Goal: Leave review/rating: Leave review/rating

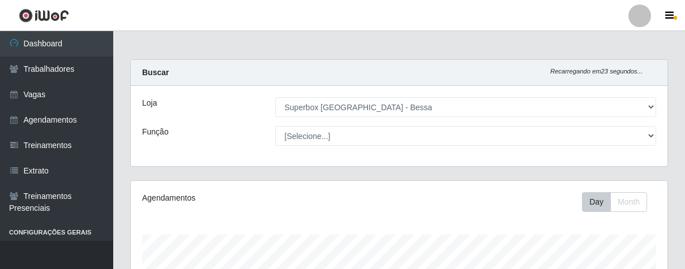
select select "206"
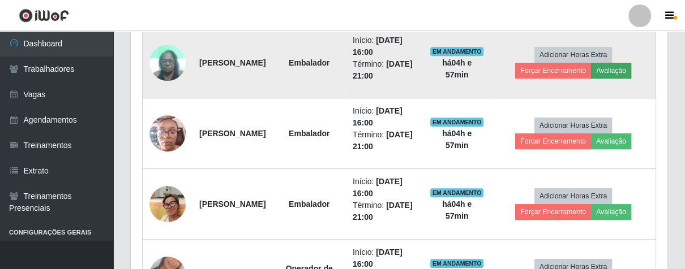
scroll to position [234, 536]
click at [631, 63] on button "Avaliação" at bounding box center [611, 71] width 40 height 16
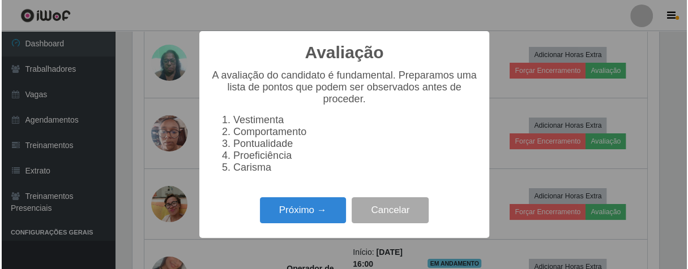
scroll to position [234, 530]
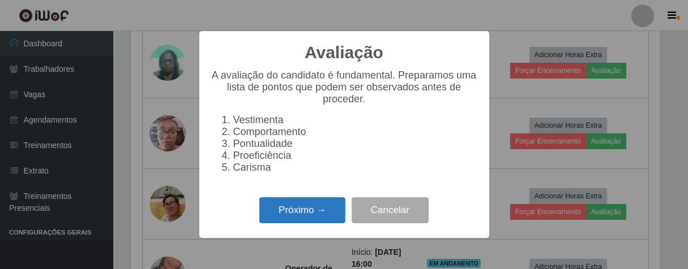
click at [326, 217] on button "Próximo →" at bounding box center [302, 211] width 86 height 27
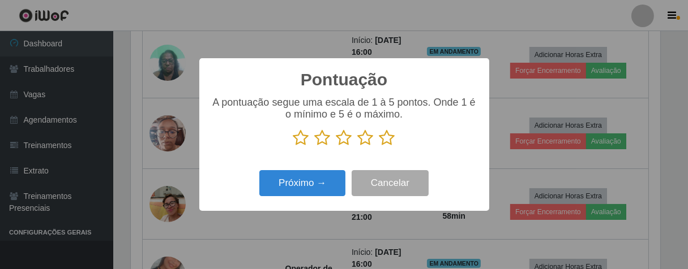
scroll to position [565750, 565456]
click at [387, 142] on icon at bounding box center [387, 138] width 16 height 17
click at [379, 147] on input "radio" at bounding box center [379, 147] width 0 height 0
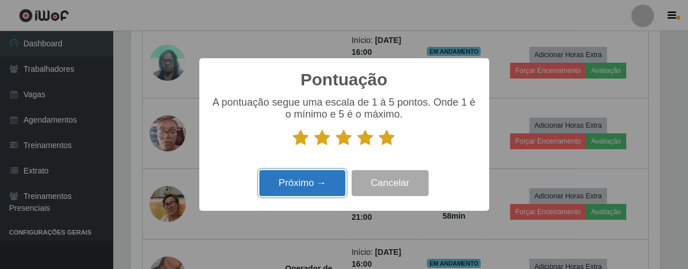
click at [331, 175] on button "Próximo →" at bounding box center [302, 183] width 86 height 27
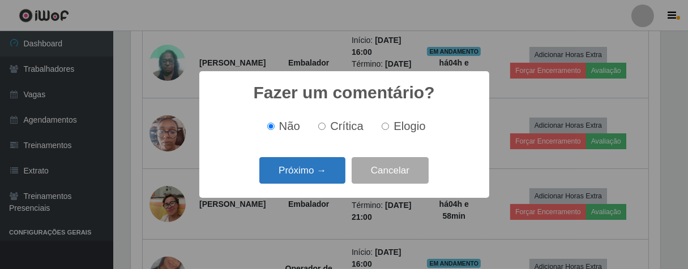
click at [329, 178] on button "Próximo →" at bounding box center [302, 170] width 86 height 27
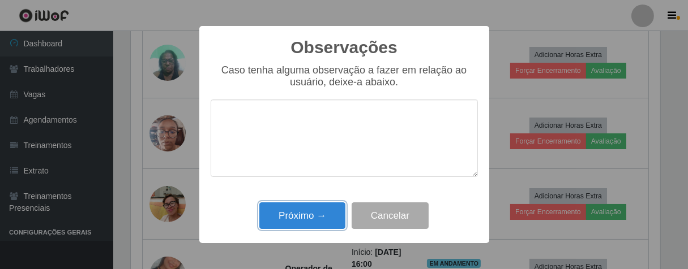
drag, startPoint x: 328, startPoint y: 209, endPoint x: 379, endPoint y: 175, distance: 60.8
click at [329, 207] on button "Próximo →" at bounding box center [302, 216] width 86 height 27
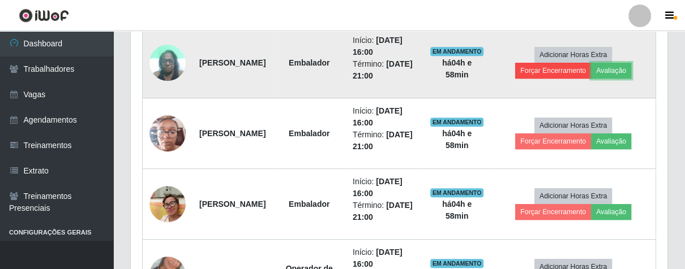
scroll to position [234, 536]
click at [544, 77] on button "Forçar Encerramento" at bounding box center [553, 71] width 76 height 16
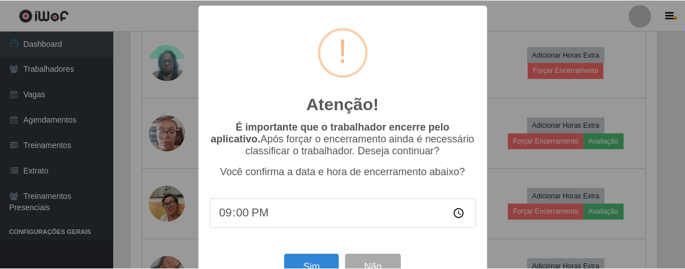
scroll to position [39, 0]
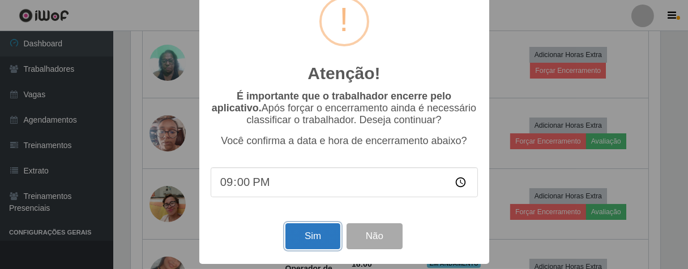
click at [310, 239] on button "Sim" at bounding box center [312, 237] width 55 height 27
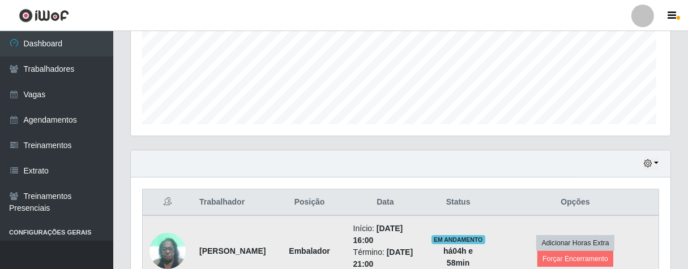
scroll to position [234, 530]
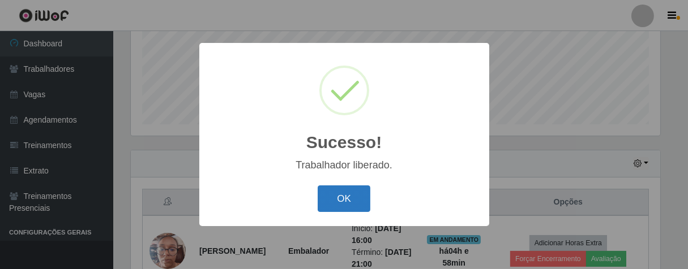
drag, startPoint x: 348, startPoint y: 195, endPoint x: 380, endPoint y: 182, distance: 35.3
click at [349, 195] on button "OK" at bounding box center [344, 199] width 53 height 27
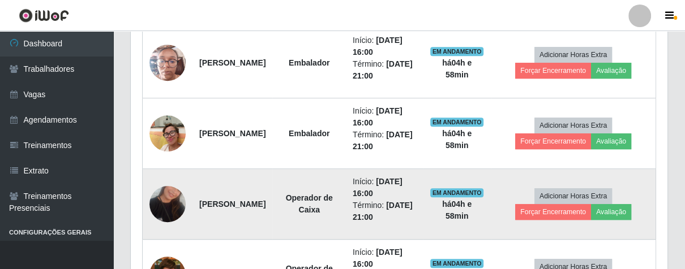
scroll to position [531, 0]
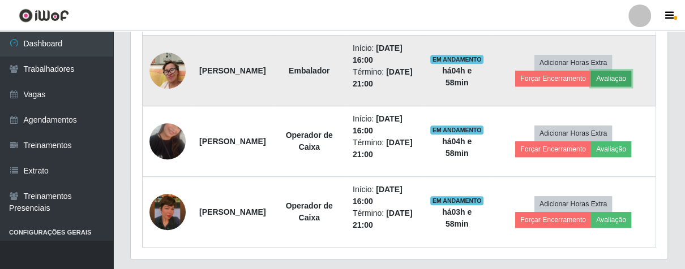
click at [627, 75] on button "Avaliação" at bounding box center [611, 79] width 40 height 16
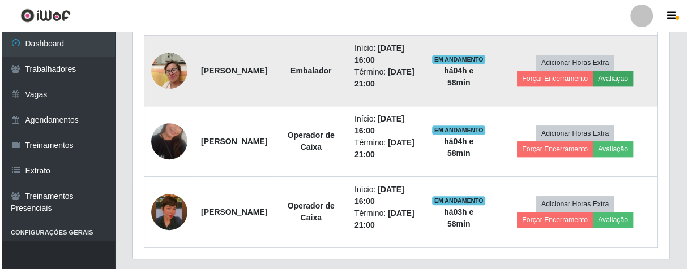
scroll to position [234, 530]
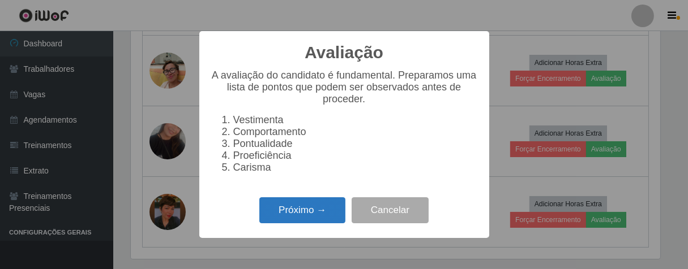
click at [289, 216] on button "Próximo →" at bounding box center [302, 211] width 86 height 27
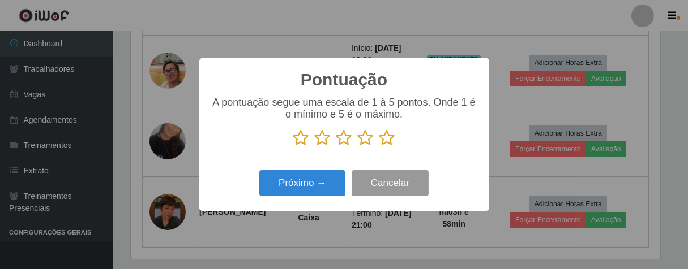
drag, startPoint x: 385, startPoint y: 131, endPoint x: 367, endPoint y: 176, distance: 48.5
click at [385, 132] on icon at bounding box center [387, 138] width 16 height 17
click at [379, 147] on input "radio" at bounding box center [379, 147] width 0 height 0
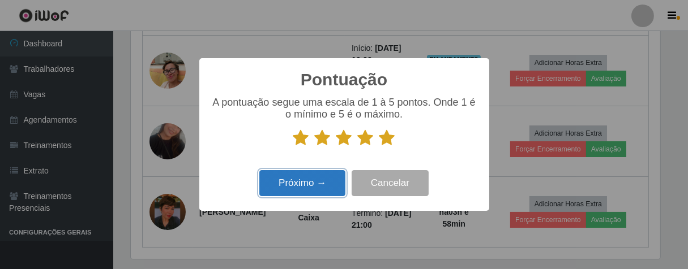
click at [331, 189] on button "Próximo →" at bounding box center [302, 183] width 86 height 27
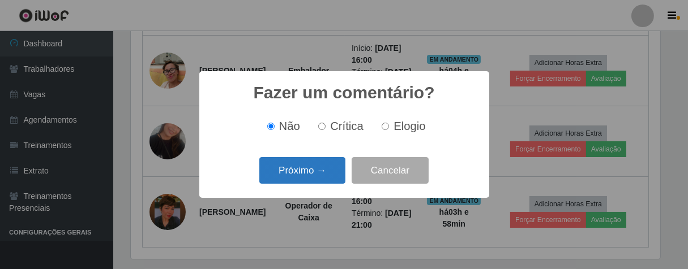
click at [332, 179] on button "Próximo →" at bounding box center [302, 170] width 86 height 27
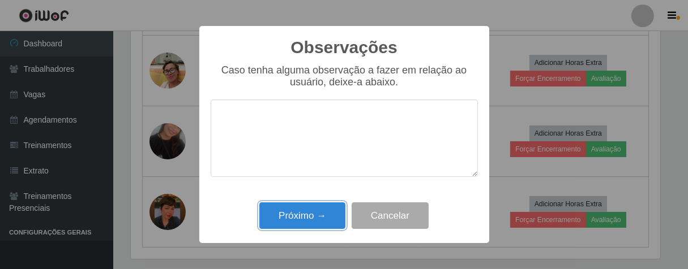
drag, startPoint x: 323, startPoint y: 211, endPoint x: 340, endPoint y: 201, distance: 18.7
click at [324, 211] on button "Próximo →" at bounding box center [302, 216] width 86 height 27
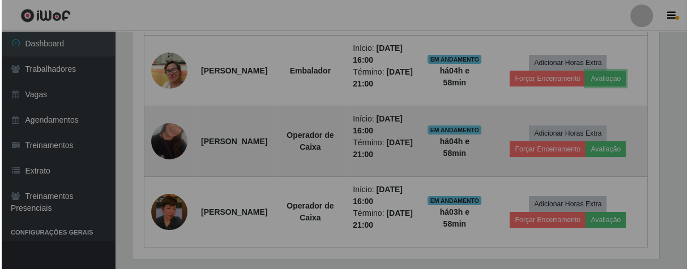
scroll to position [234, 536]
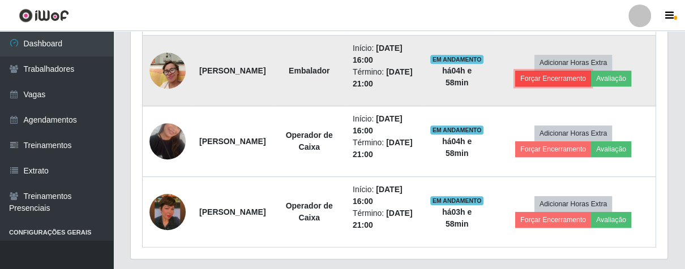
click at [533, 76] on button "Forçar Encerramento" at bounding box center [553, 79] width 76 height 16
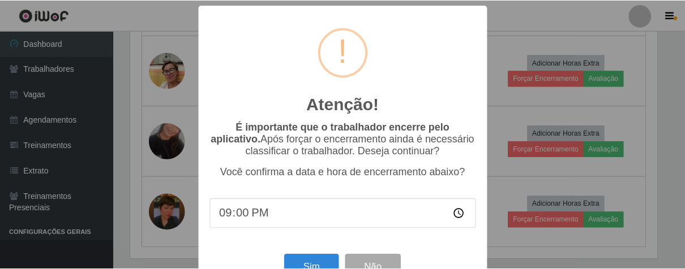
scroll to position [39, 0]
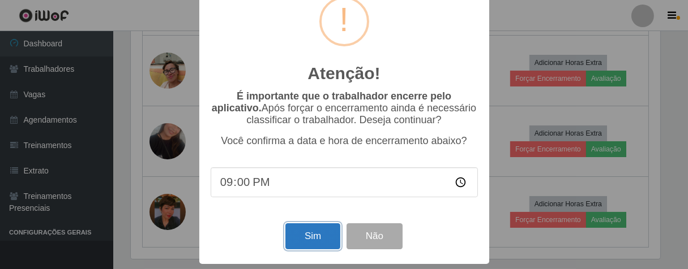
click at [318, 236] on button "Sim" at bounding box center [312, 237] width 55 height 27
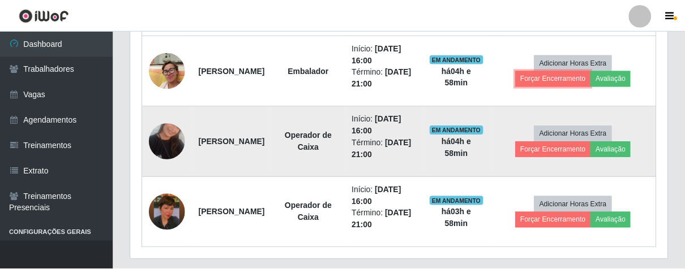
scroll to position [0, 0]
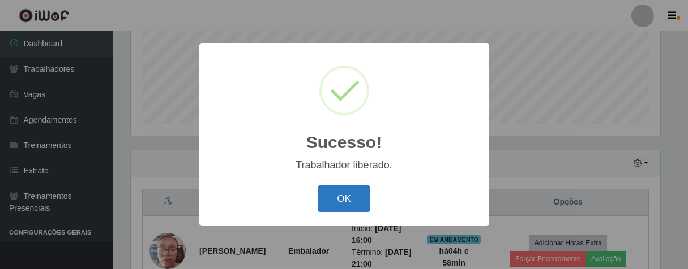
click at [358, 201] on button "OK" at bounding box center [344, 199] width 53 height 27
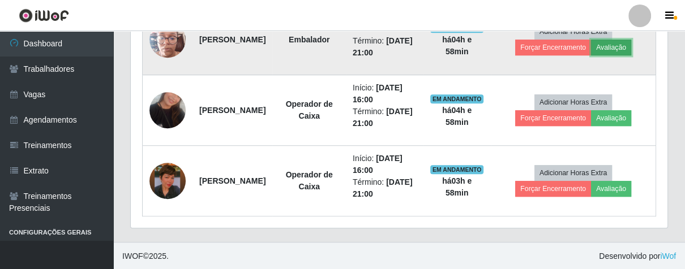
click at [613, 50] on button "Avaliação" at bounding box center [611, 48] width 40 height 16
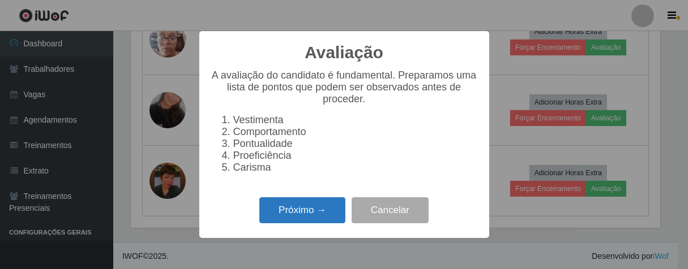
click at [319, 216] on button "Próximo →" at bounding box center [302, 211] width 86 height 27
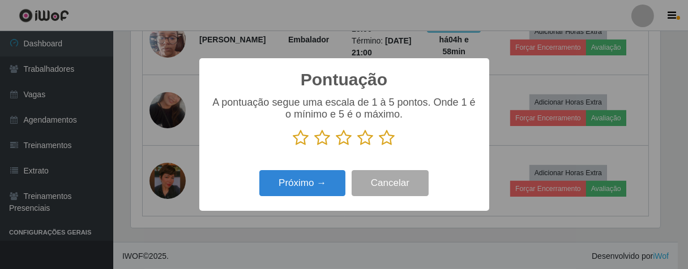
drag, startPoint x: 383, startPoint y: 135, endPoint x: 370, endPoint y: 148, distance: 18.8
click at [383, 137] on icon at bounding box center [387, 138] width 16 height 17
click at [379, 147] on input "radio" at bounding box center [379, 147] width 0 height 0
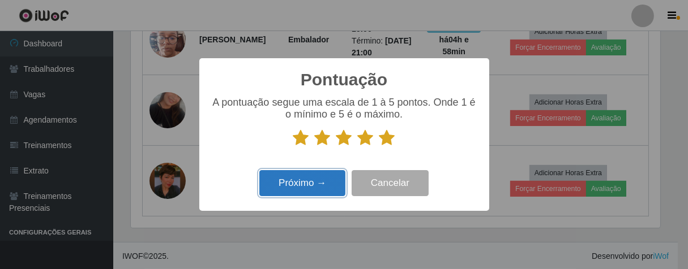
click at [340, 175] on button "Próximo →" at bounding box center [302, 183] width 86 height 27
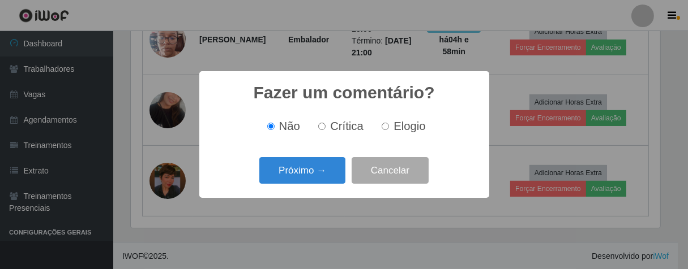
drag, startPoint x: 382, startPoint y: 127, endPoint x: 338, endPoint y: 151, distance: 49.9
click at [380, 130] on label "Elogio" at bounding box center [401, 126] width 48 height 13
click at [381, 130] on input "Elogio" at bounding box center [384, 126] width 7 height 7
radio input "true"
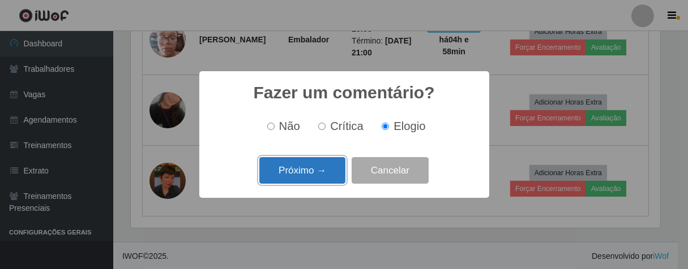
click at [317, 173] on button "Próximo →" at bounding box center [302, 170] width 86 height 27
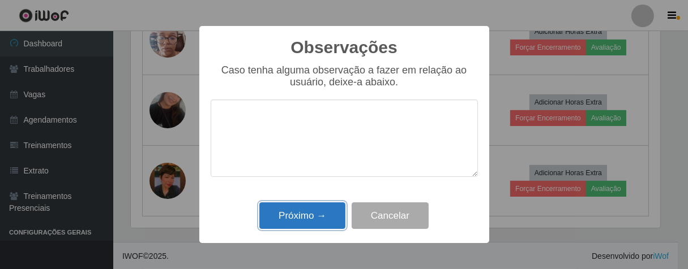
click at [323, 206] on button "Próximo →" at bounding box center [302, 216] width 86 height 27
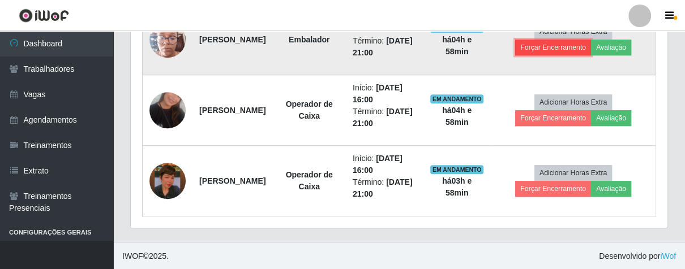
click at [552, 50] on button "Forçar Encerramento" at bounding box center [553, 48] width 76 height 16
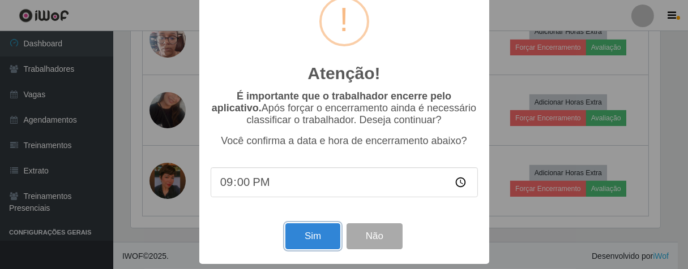
drag, startPoint x: 301, startPoint y: 237, endPoint x: 426, endPoint y: 93, distance: 190.6
click at [301, 237] on button "Sim" at bounding box center [312, 237] width 55 height 27
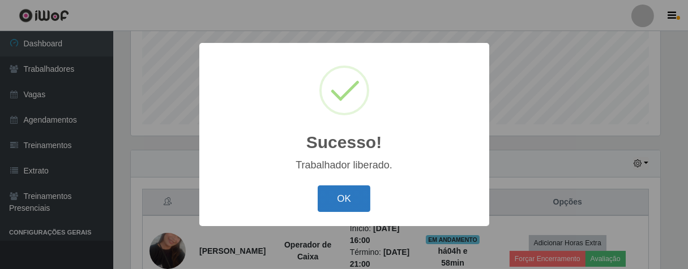
click at [344, 199] on button "OK" at bounding box center [344, 199] width 53 height 27
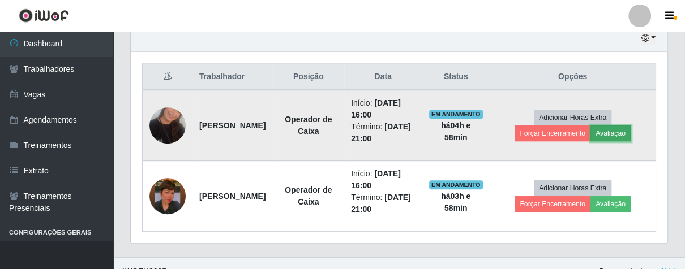
click at [628, 131] on button "Avaliação" at bounding box center [610, 134] width 40 height 16
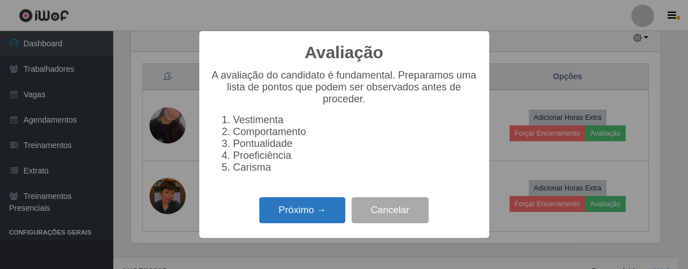
click at [335, 209] on button "Próximo →" at bounding box center [302, 211] width 86 height 27
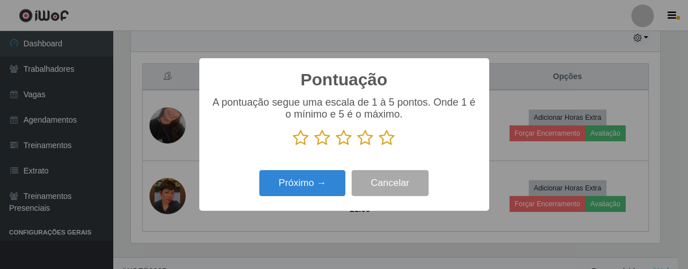
click at [382, 140] on icon at bounding box center [387, 138] width 16 height 17
click at [379, 147] on input "radio" at bounding box center [379, 147] width 0 height 0
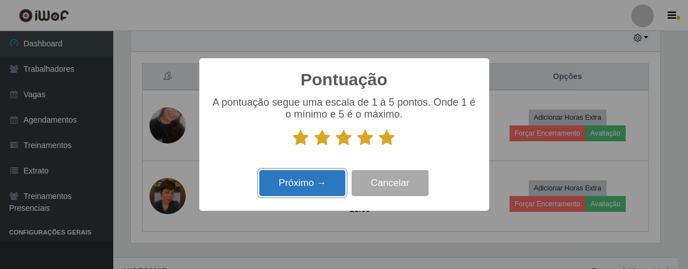
click at [331, 175] on button "Próximo →" at bounding box center [302, 183] width 86 height 27
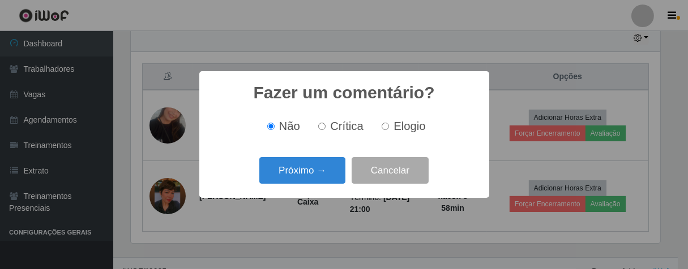
drag, startPoint x: 383, startPoint y: 128, endPoint x: 362, endPoint y: 144, distance: 25.5
click at [381, 130] on input "Elogio" at bounding box center [384, 126] width 7 height 7
radio input "true"
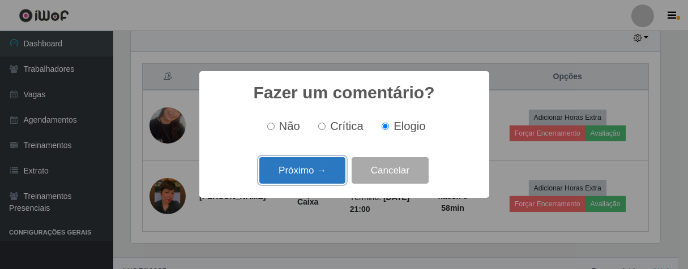
click at [341, 165] on button "Próximo →" at bounding box center [302, 170] width 86 height 27
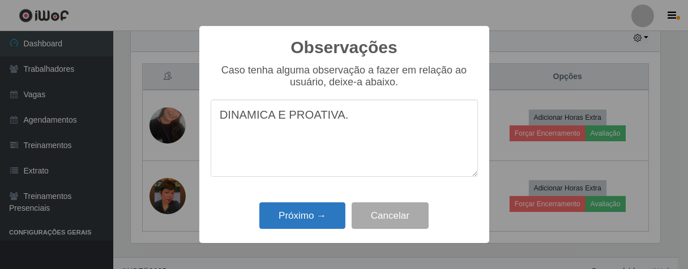
type textarea "DINAMICA E PROATIVA."
click at [284, 216] on button "Próximo →" at bounding box center [302, 216] width 86 height 27
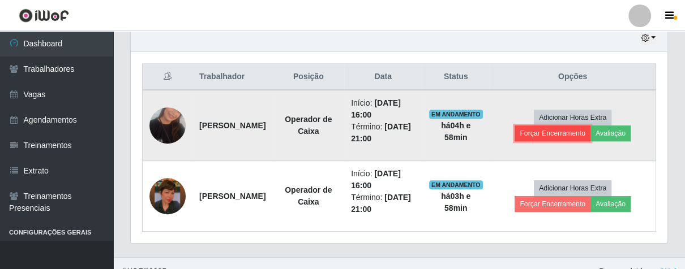
click at [544, 132] on button "Forçar Encerramento" at bounding box center [552, 134] width 76 height 16
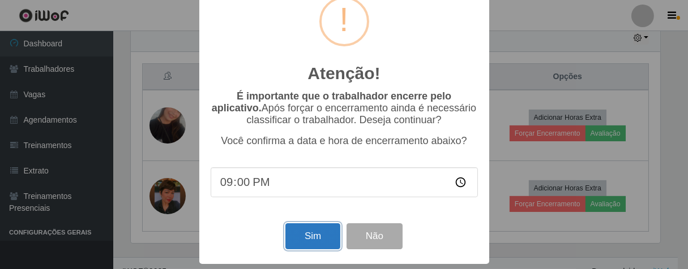
click at [314, 237] on button "Sim" at bounding box center [312, 237] width 55 height 27
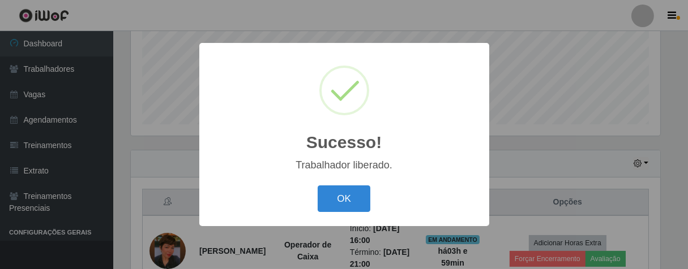
drag, startPoint x: 338, startPoint y: 207, endPoint x: 369, endPoint y: 170, distance: 48.2
click at [338, 207] on button "OK" at bounding box center [344, 199] width 53 height 27
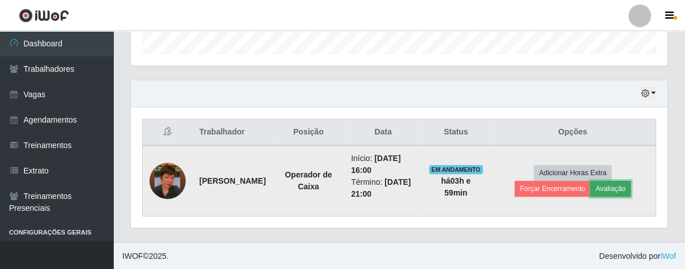
click at [625, 186] on button "Avaliação" at bounding box center [610, 189] width 40 height 16
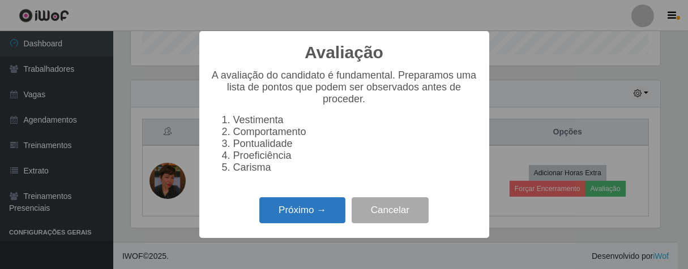
click at [318, 218] on button "Próximo →" at bounding box center [302, 211] width 86 height 27
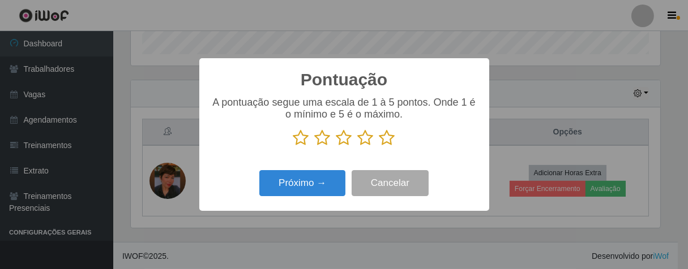
click at [383, 140] on icon at bounding box center [387, 138] width 16 height 17
click at [379, 147] on input "radio" at bounding box center [379, 147] width 0 height 0
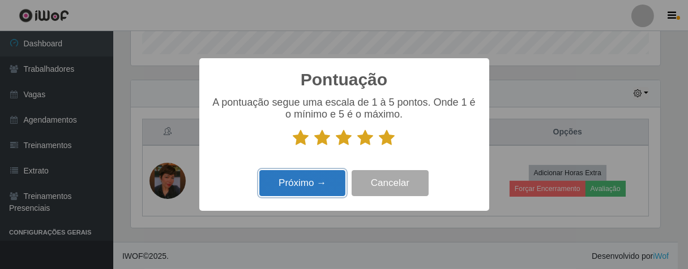
click at [290, 187] on button "Próximo →" at bounding box center [302, 183] width 86 height 27
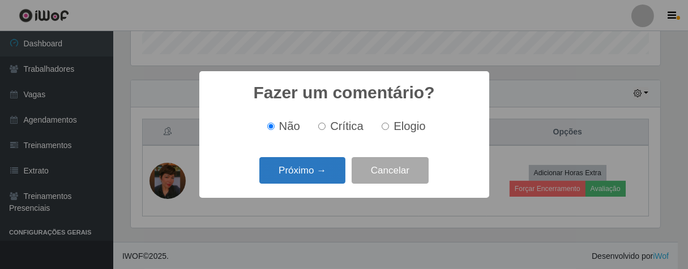
click at [320, 180] on button "Próximo →" at bounding box center [302, 170] width 86 height 27
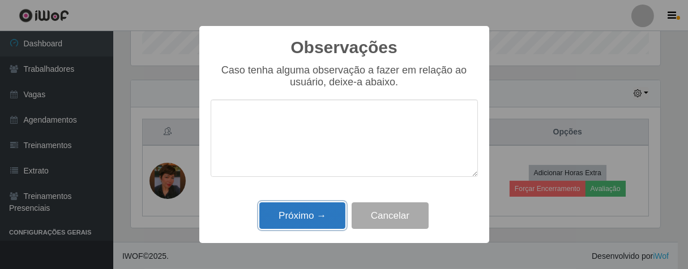
click at [317, 212] on button "Próximo →" at bounding box center [302, 216] width 86 height 27
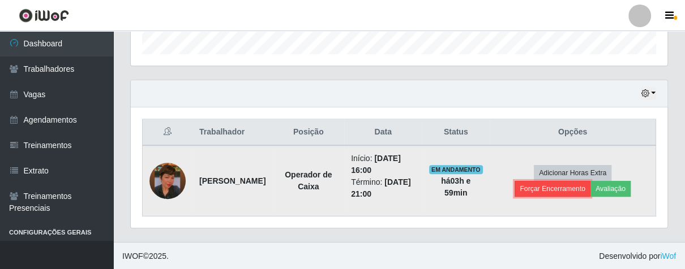
click at [562, 188] on button "Forçar Encerramento" at bounding box center [552, 189] width 76 height 16
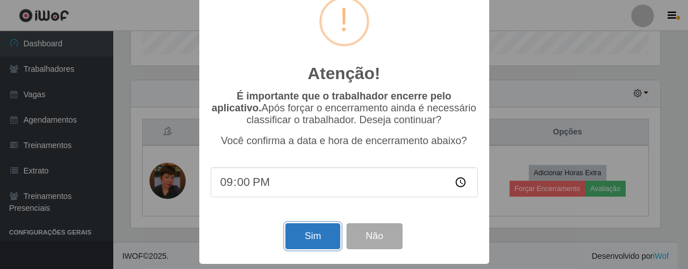
click at [299, 235] on button "Sim" at bounding box center [312, 237] width 55 height 27
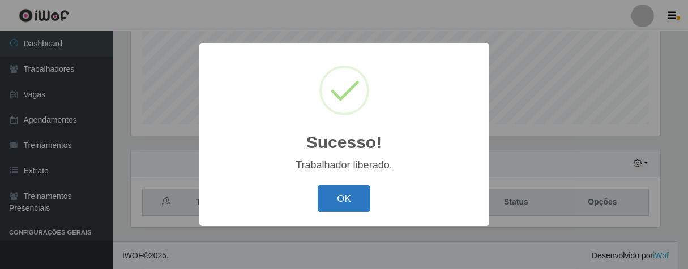
drag, startPoint x: 342, startPoint y: 197, endPoint x: 336, endPoint y: 198, distance: 6.9
click at [336, 198] on button "OK" at bounding box center [344, 199] width 53 height 27
